Goal: Transaction & Acquisition: Book appointment/travel/reservation

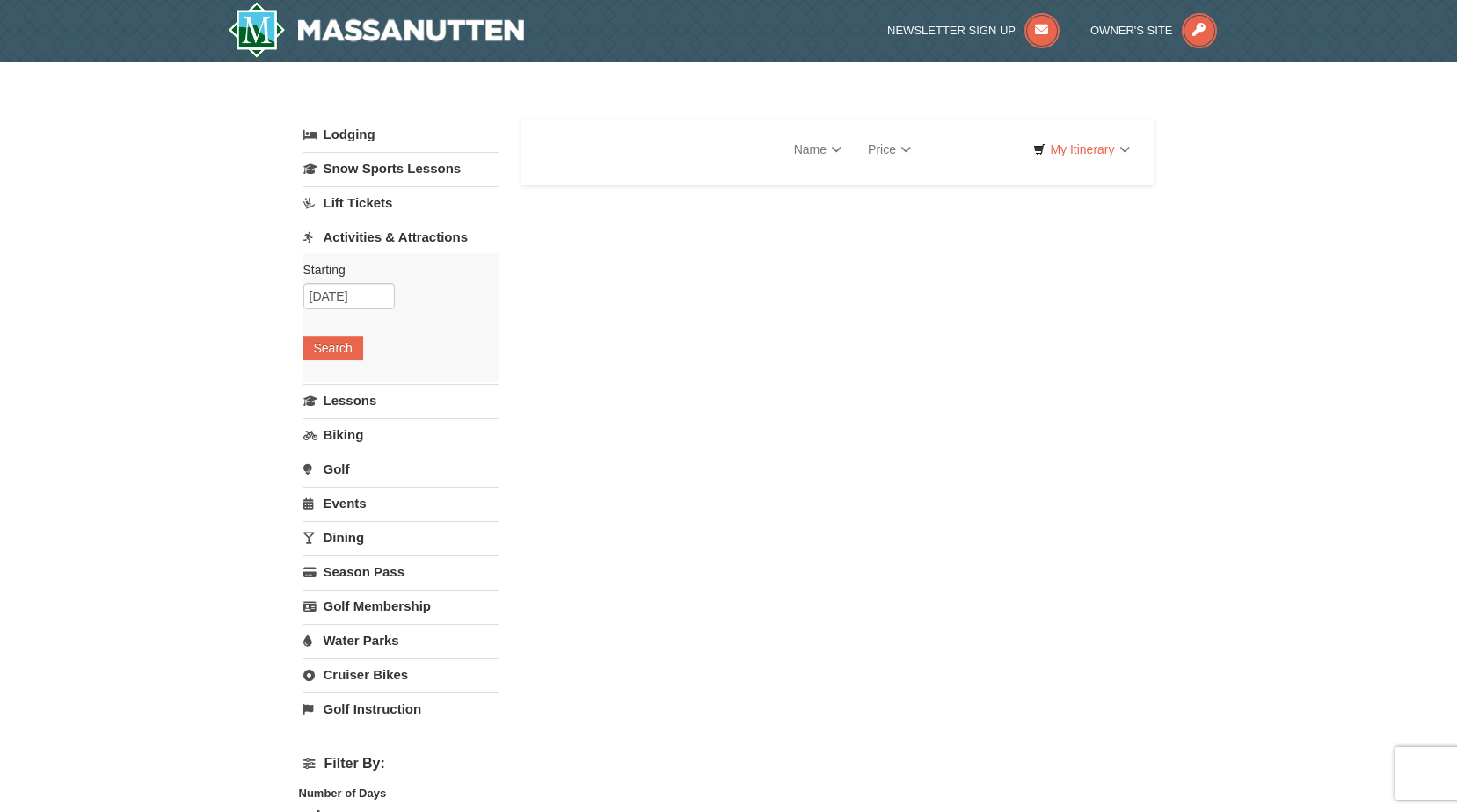
select select "10"
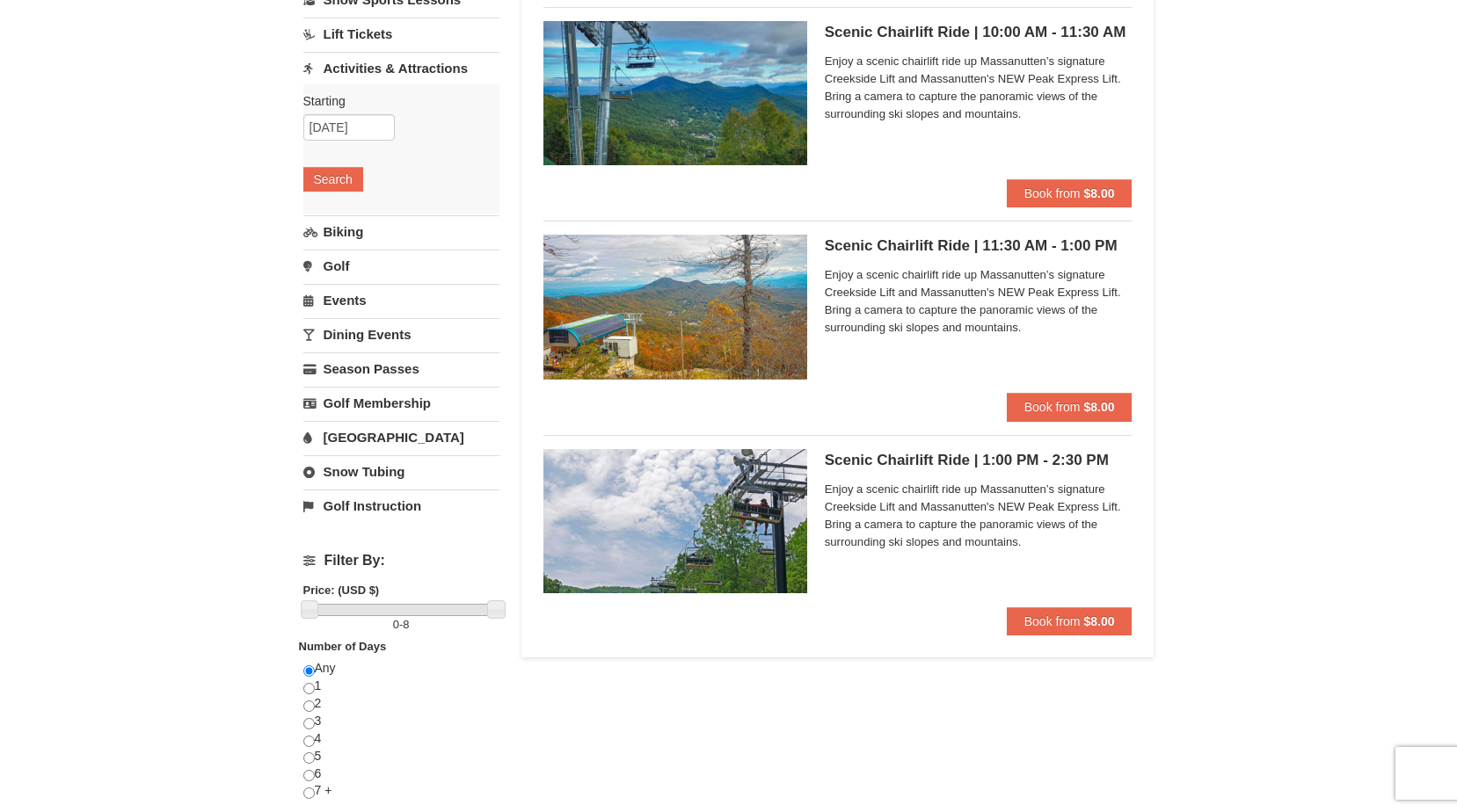
scroll to position [176, 0]
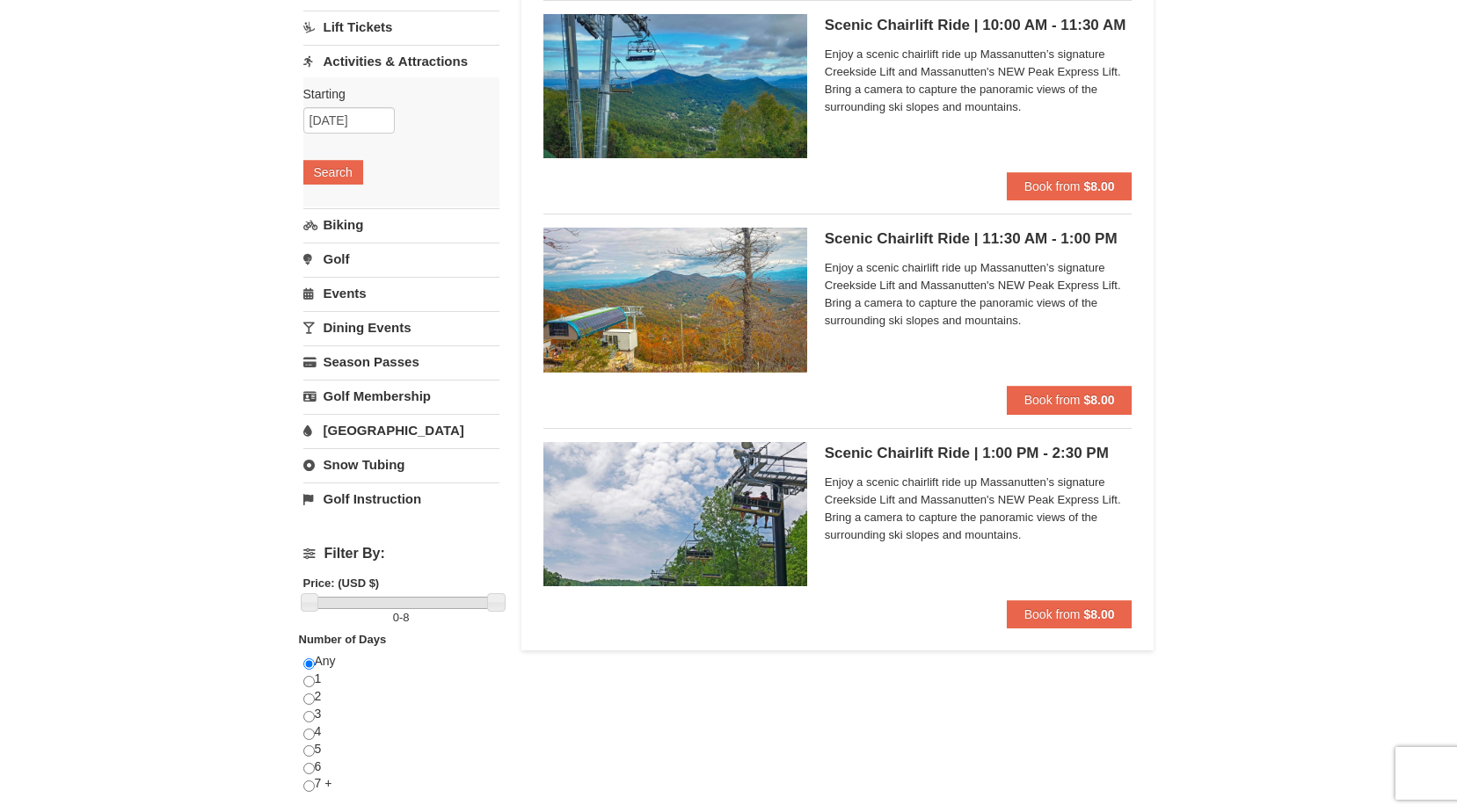
click at [921, 247] on h5 "Scenic Chairlift Ride | 11:30 AM - 1:00 PM Massanutten Scenic Chairlift Rides" at bounding box center [979, 239] width 308 height 18
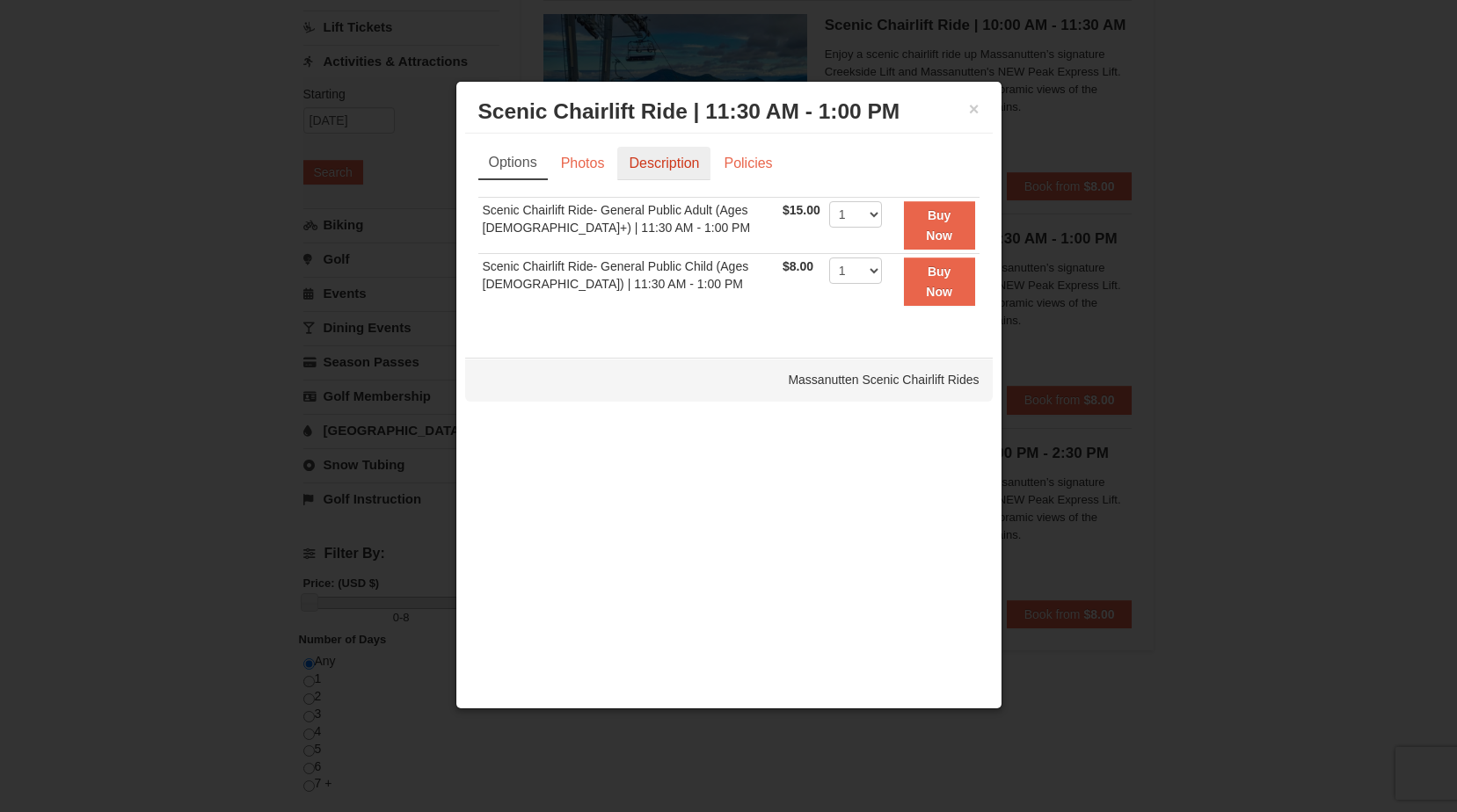
click at [650, 162] on link "Description" at bounding box center [663, 164] width 93 height 33
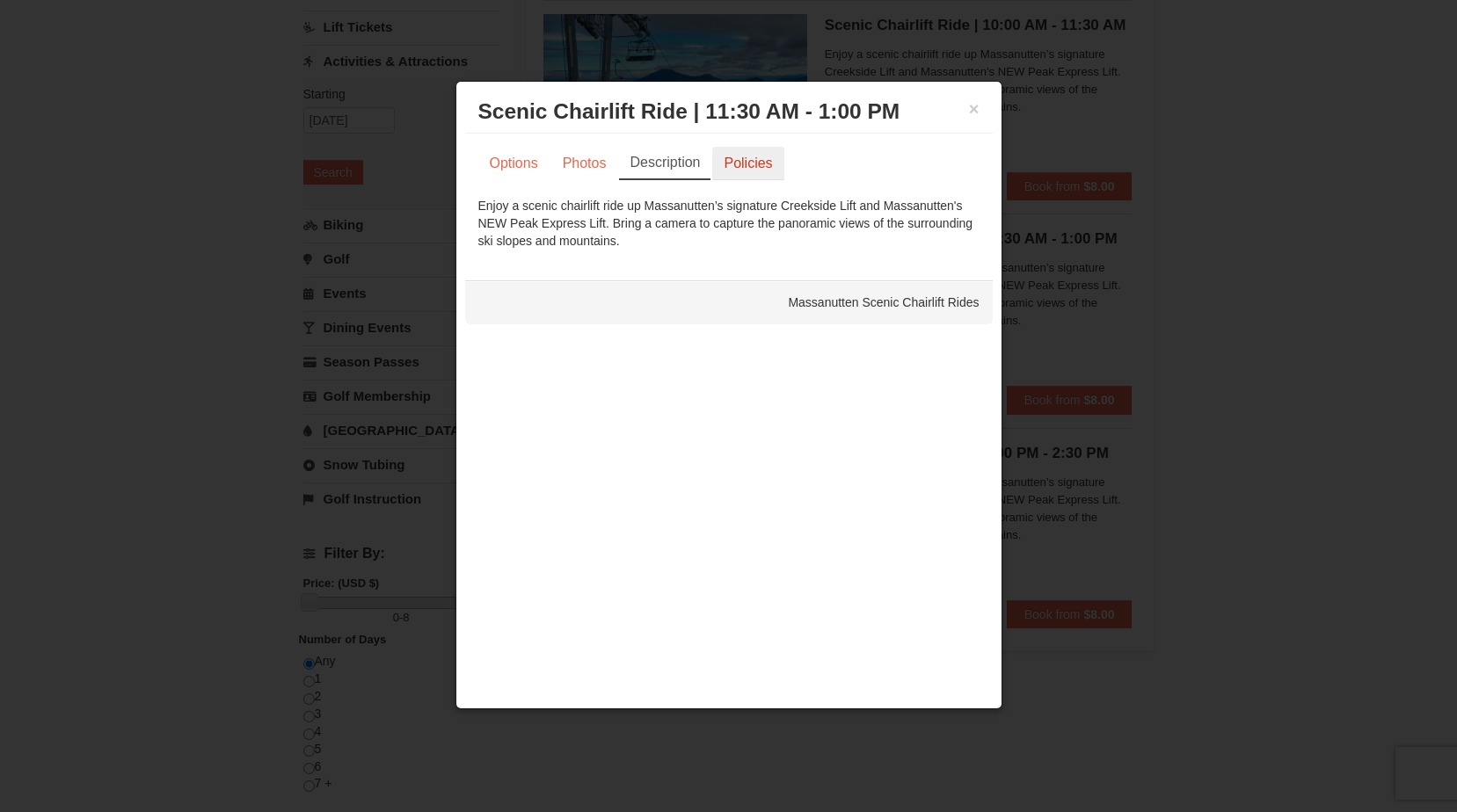
click at [735, 151] on link "Policies" at bounding box center [748, 164] width 72 height 33
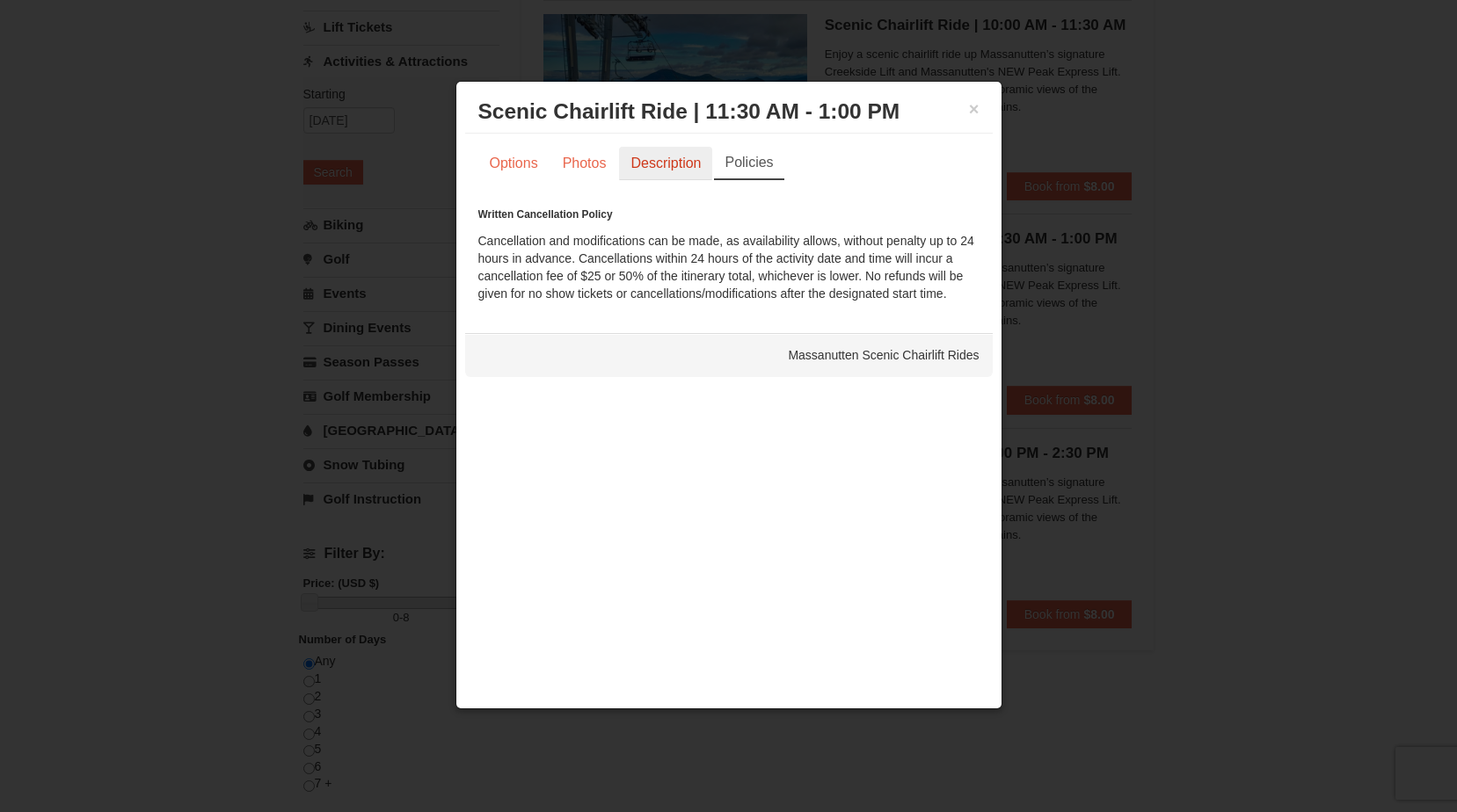
click at [678, 159] on link "Description" at bounding box center [665, 164] width 93 height 33
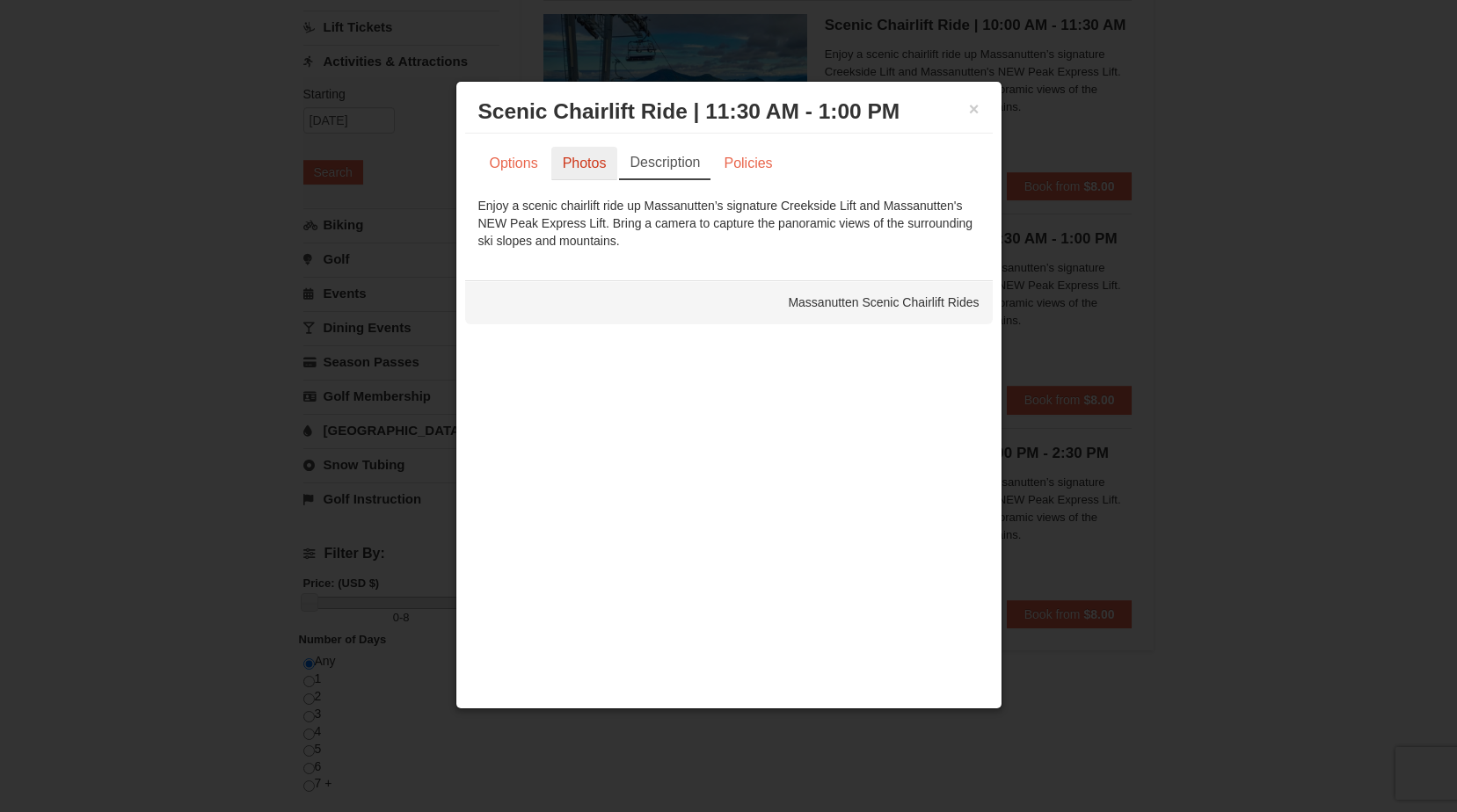
click at [578, 166] on link "Photos" at bounding box center [585, 164] width 67 height 33
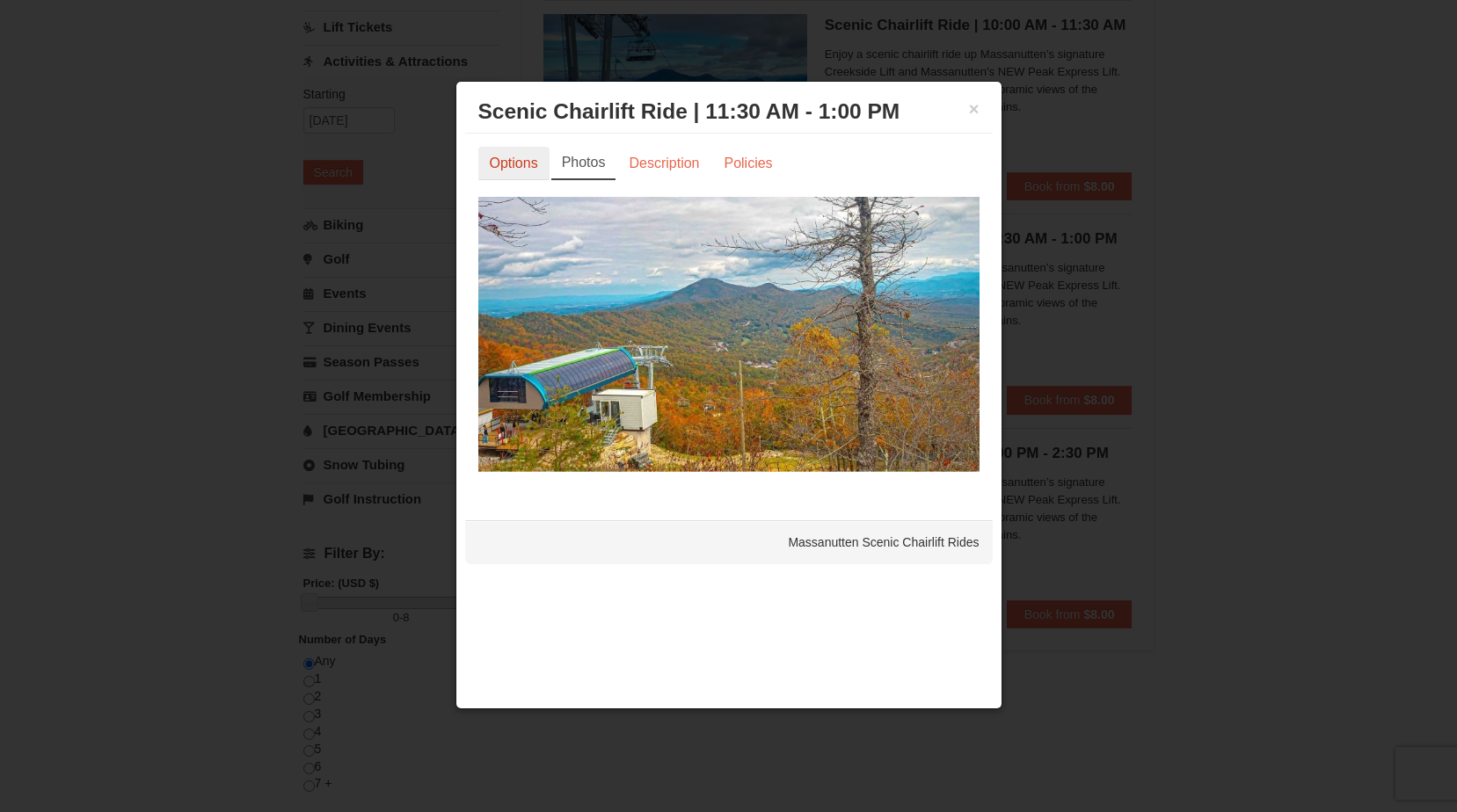
click at [539, 177] on link "Options" at bounding box center [514, 164] width 72 height 33
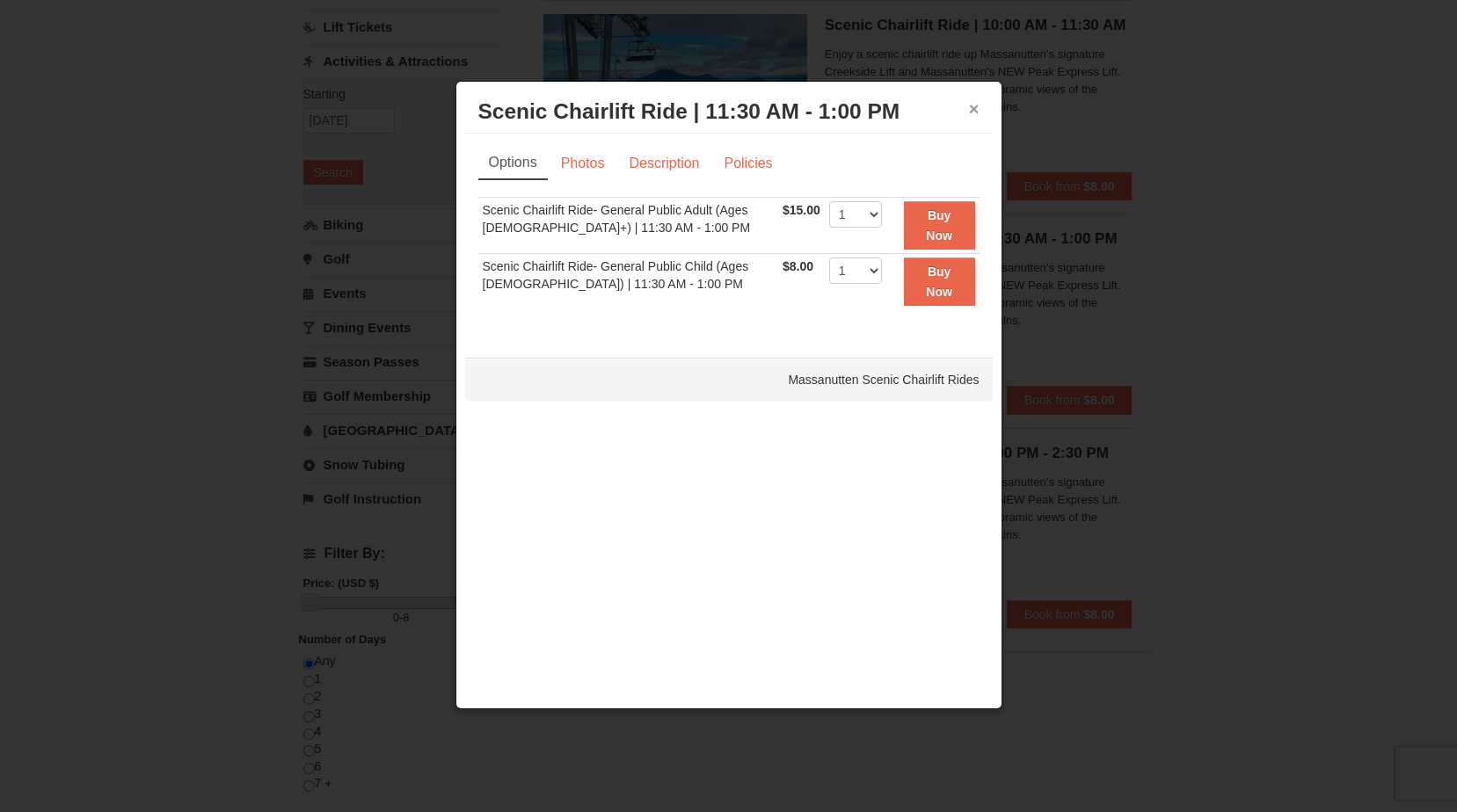
click at [978, 108] on button "×" at bounding box center [974, 109] width 11 height 18
